Goal: Information Seeking & Learning: Check status

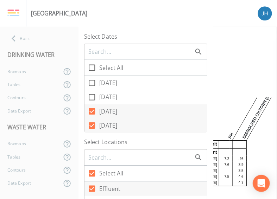
scroll to position [70, 0]
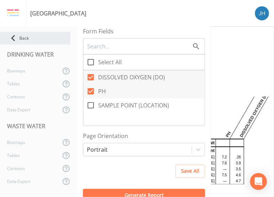
click at [29, 37] on div "Back" at bounding box center [35, 38] width 70 height 13
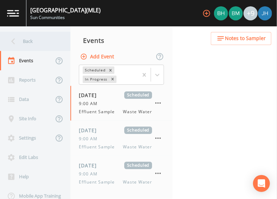
click at [27, 37] on div "Back" at bounding box center [31, 41] width 63 height 19
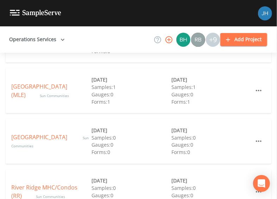
scroll to position [444, 0]
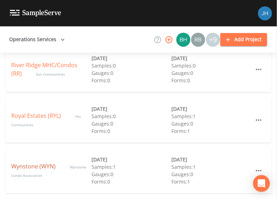
click at [36, 167] on link "Wynstone (WYN)" at bounding box center [33, 167] width 44 height 8
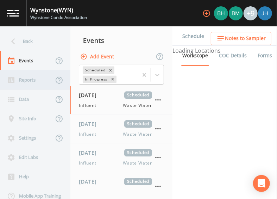
click at [27, 84] on div "Reports" at bounding box center [26, 79] width 53 height 19
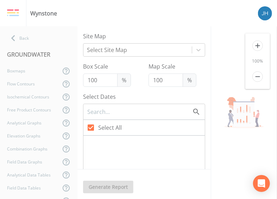
checkbox input "false"
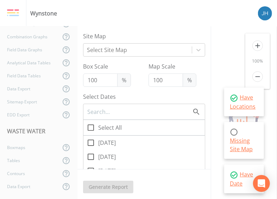
scroll to position [113, 0]
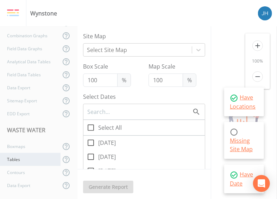
click at [15, 157] on div "Tables" at bounding box center [30, 159] width 60 height 13
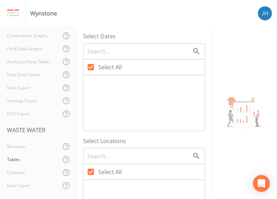
checkbox input "false"
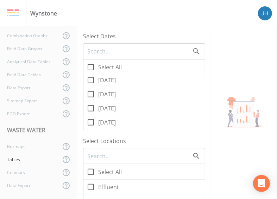
scroll to position [141, 0]
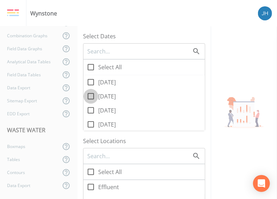
click at [89, 95] on input "[DATE]" at bounding box center [86, 92] width 7 height 7
checkbox input "true"
drag, startPoint x: 90, startPoint y: 84, endPoint x: 93, endPoint y: 88, distance: 4.9
click at [91, 84] on icon at bounding box center [91, 82] width 8 height 8
click at [90, 82] on input "[DATE]" at bounding box center [86, 78] width 7 height 7
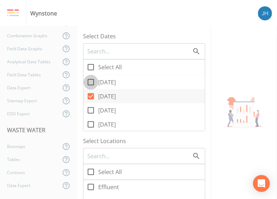
checkbox input "true"
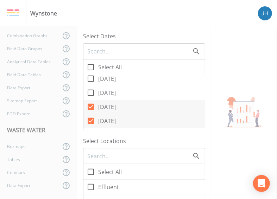
scroll to position [105, 0]
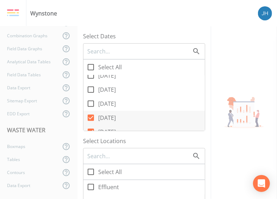
click at [90, 102] on icon at bounding box center [91, 104] width 8 height 8
click at [90, 102] on input "[DATE]" at bounding box center [86, 99] width 7 height 7
checkbox input "true"
click at [91, 87] on icon at bounding box center [91, 89] width 8 height 8
click at [90, 87] on input "[DATE]" at bounding box center [86, 85] width 7 height 7
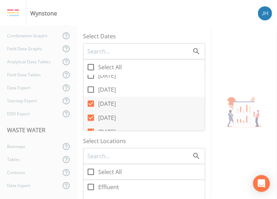
checkbox input "true"
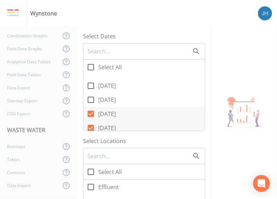
scroll to position [70, 0]
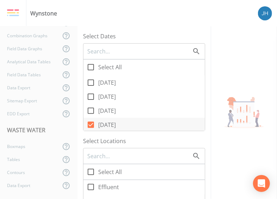
click at [90, 110] on input "[DATE]" at bounding box center [86, 106] width 7 height 7
checkbox input "true"
click at [90, 97] on icon at bounding box center [91, 97] width 8 height 8
click at [90, 96] on input "[DATE]" at bounding box center [86, 92] width 7 height 7
checkbox input "true"
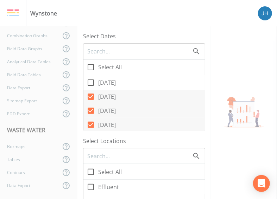
click at [90, 83] on icon at bounding box center [91, 82] width 8 height 8
click at [90, 82] on input "[DATE]" at bounding box center [86, 78] width 7 height 7
checkbox input "true"
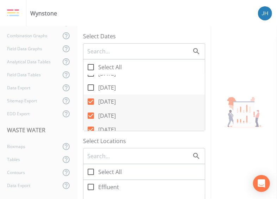
scroll to position [35, 0]
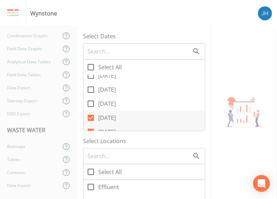
click at [92, 102] on icon at bounding box center [91, 104] width 8 height 8
click at [90, 102] on input "[DATE]" at bounding box center [86, 99] width 7 height 7
checkbox input "true"
click at [91, 185] on icon at bounding box center [91, 187] width 8 height 8
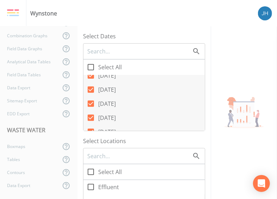
click at [90, 185] on input "Effluent" at bounding box center [86, 183] width 7 height 7
checkbox input "true"
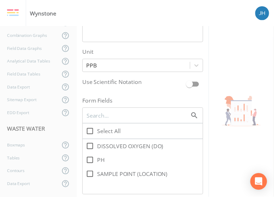
scroll to position [457, 0]
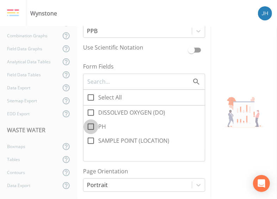
click at [94, 126] on icon at bounding box center [91, 126] width 8 height 8
click at [90, 126] on input "PH" at bounding box center [86, 122] width 7 height 7
checkbox input "true"
click at [91, 111] on icon at bounding box center [91, 112] width 8 height 8
click at [90, 111] on input "DISSOLVED OXYGEN (DO)" at bounding box center [86, 108] width 7 height 7
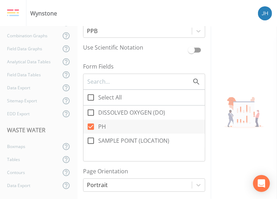
checkbox input "true"
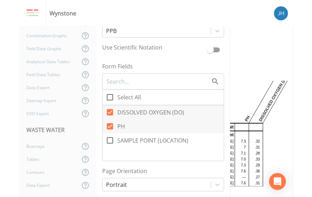
scroll to position [16, 0]
